Goal: Task Accomplishment & Management: Manage account settings

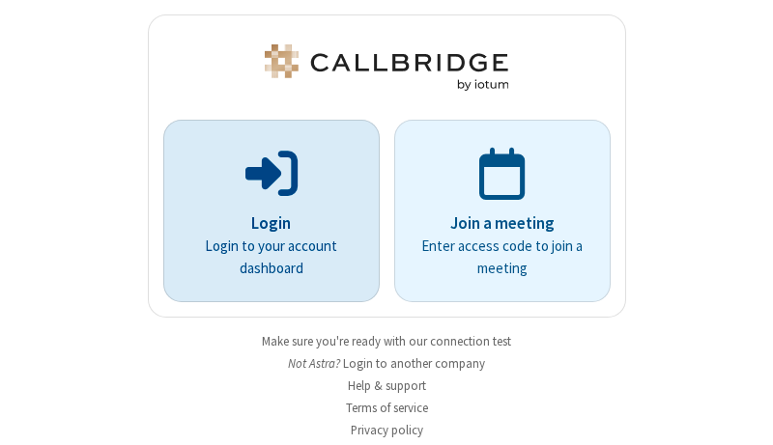
click at [264, 223] on p "Login" at bounding box center [271, 224] width 162 height 25
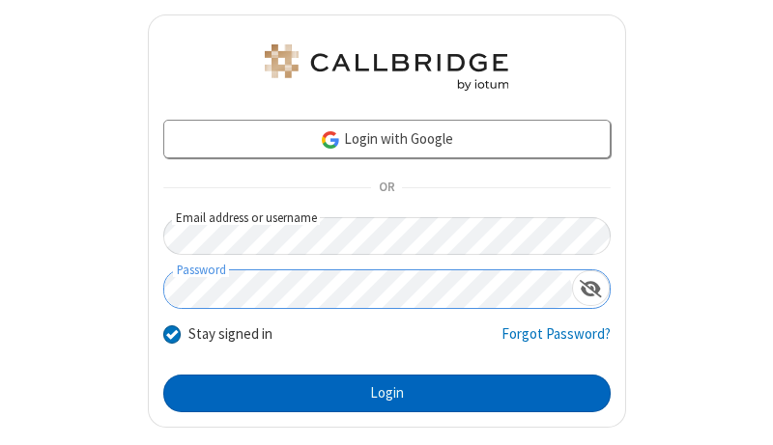
click at [379, 393] on button "Login" at bounding box center [386, 394] width 447 height 39
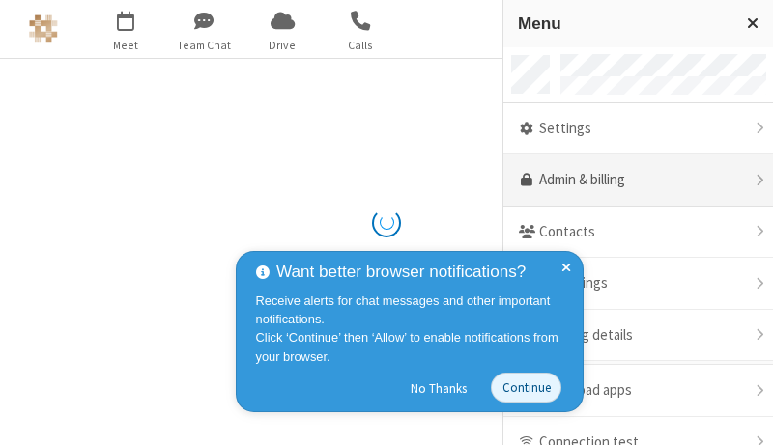
click at [631, 181] on link "Admin & billing" at bounding box center [638, 181] width 270 height 52
